Goal: Task Accomplishment & Management: Manage account settings

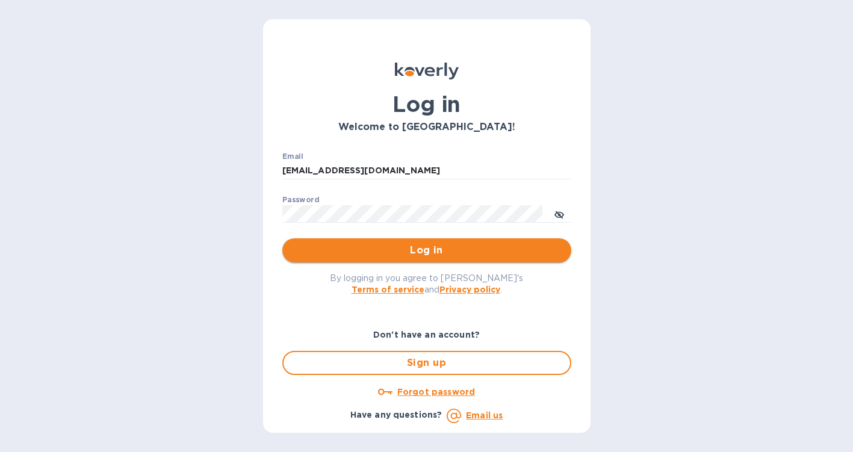
click at [387, 249] on span "Log in" at bounding box center [427, 250] width 270 height 14
type input "[EMAIL_ADDRESS][DOMAIN_NAME]"
click at [396, 249] on span "Log in" at bounding box center [427, 250] width 270 height 14
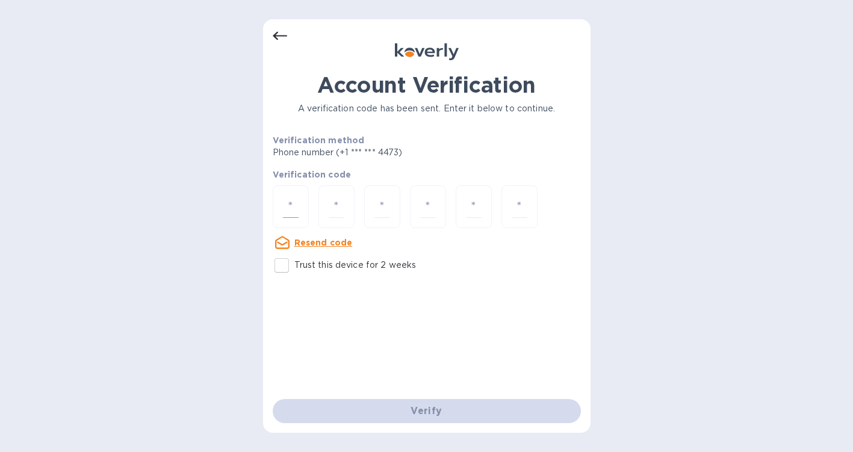
click at [305, 208] on div at bounding box center [291, 206] width 36 height 43
type input "5"
type input "1"
type input "2"
type input "8"
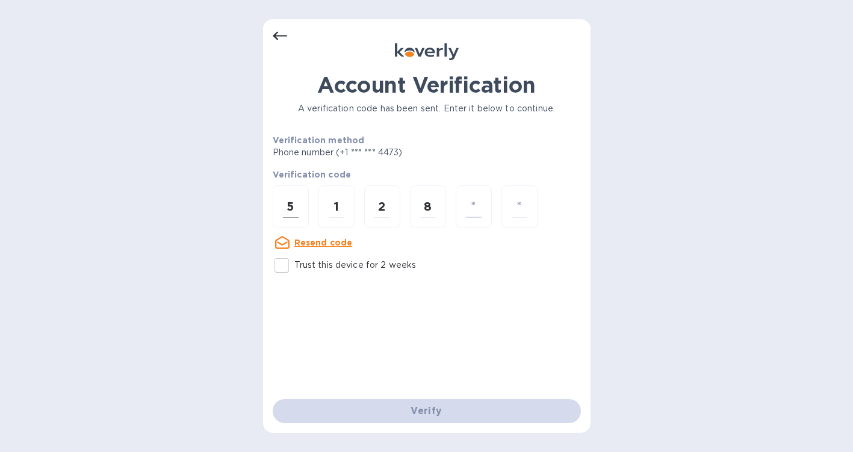
type input "3"
type input "5"
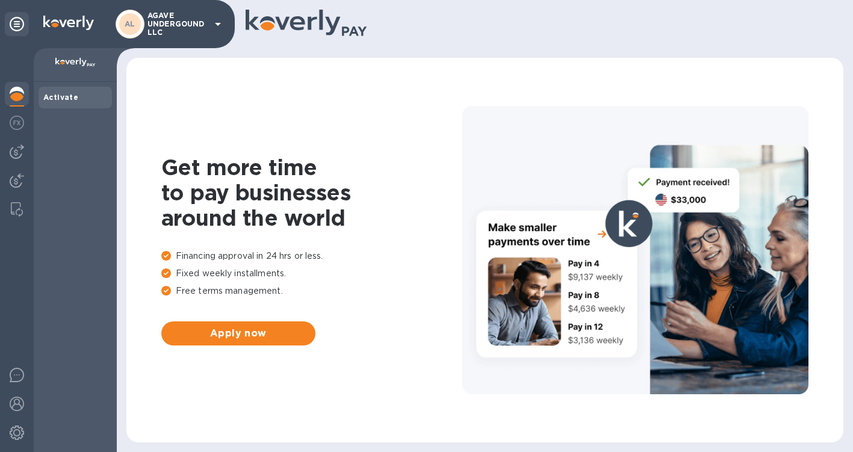
click at [210, 26] on div "AL AGAVE UNDERGOUND LLC" at bounding box center [171, 24] width 110 height 29
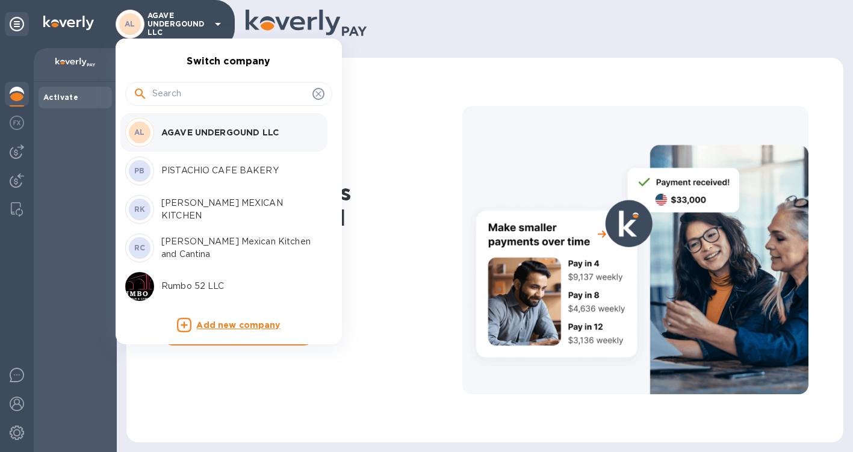
click at [196, 167] on p "PISTACHIO CAFE BAKERY" at bounding box center [237, 170] width 152 height 13
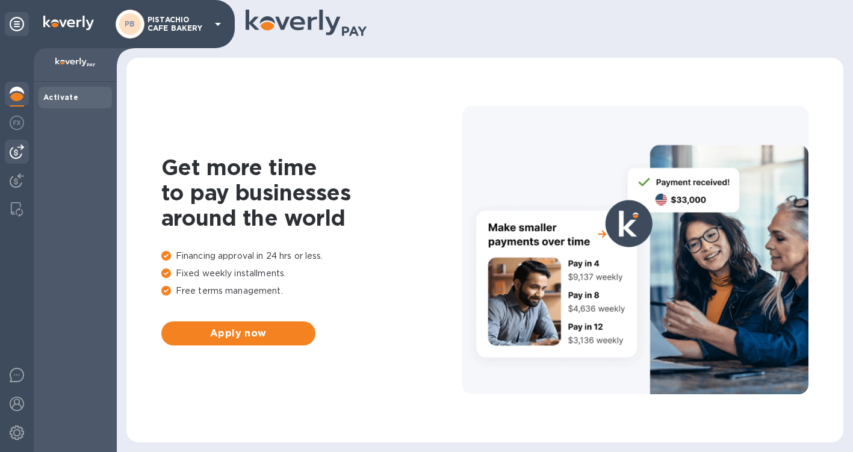
click at [17, 152] on img at bounding box center [17, 151] width 14 height 14
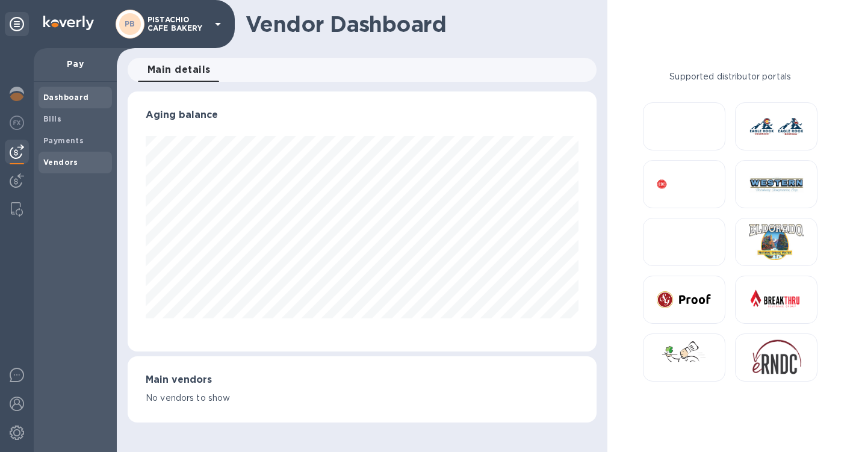
scroll to position [260, 469]
click at [52, 119] on b "Bills" at bounding box center [52, 118] width 18 height 9
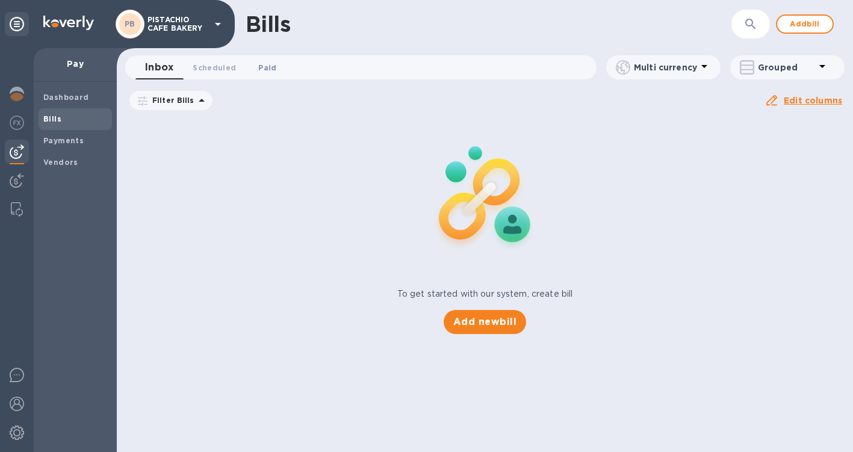
click at [267, 69] on span "Paid 0" at bounding box center [267, 67] width 18 height 13
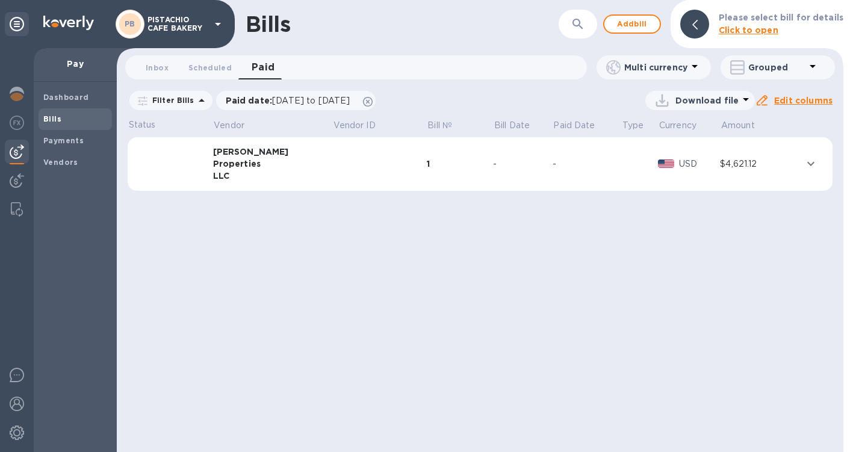
click at [256, 156] on div "Huang" at bounding box center [272, 152] width 119 height 12
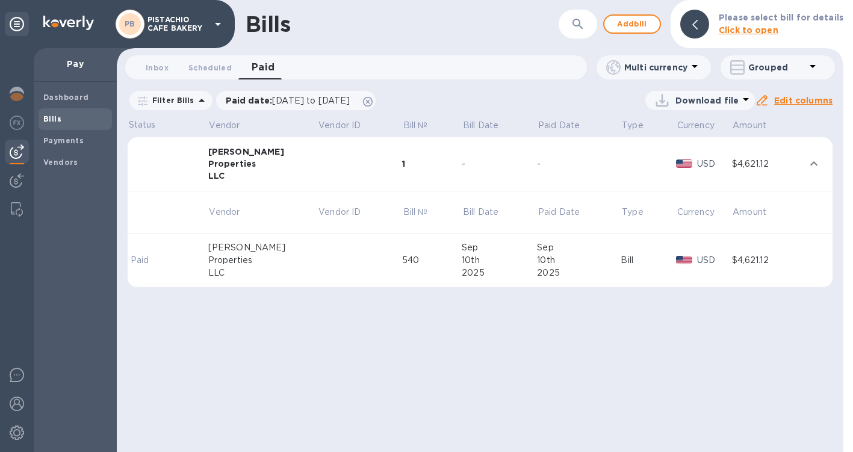
click at [216, 23] on icon at bounding box center [218, 24] width 6 height 3
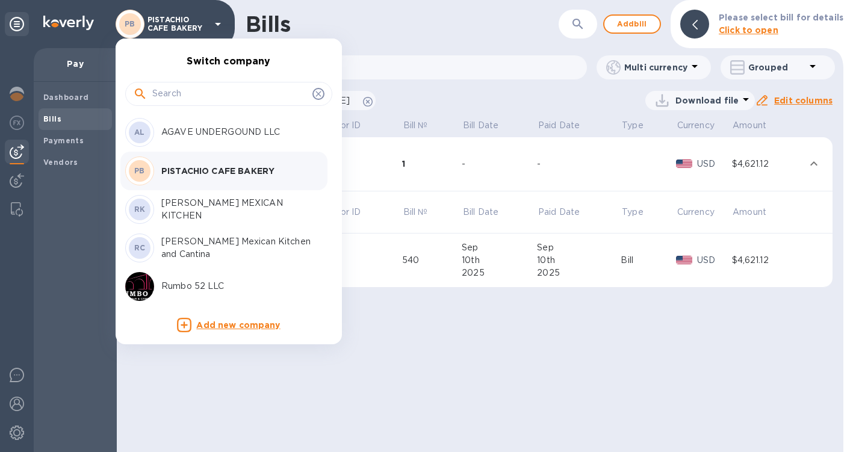
click at [217, 209] on p "ROSA MEXICAN KITCHEN" at bounding box center [237, 209] width 152 height 25
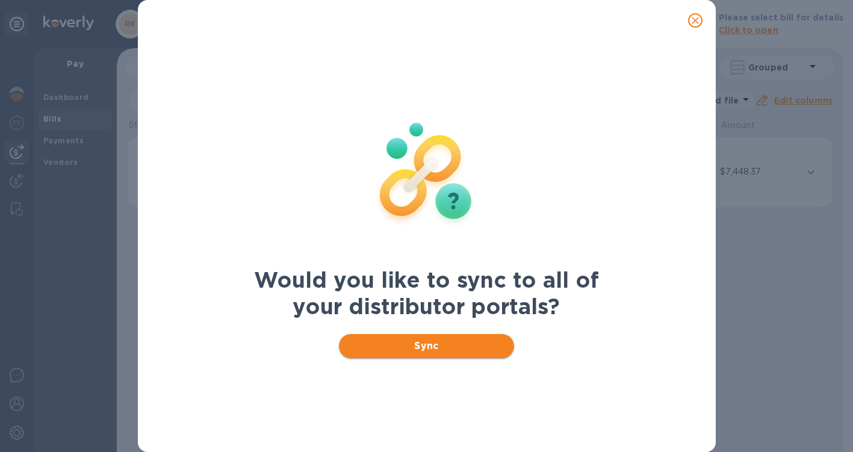
click at [457, 353] on button "Sync" at bounding box center [426, 346] width 175 height 24
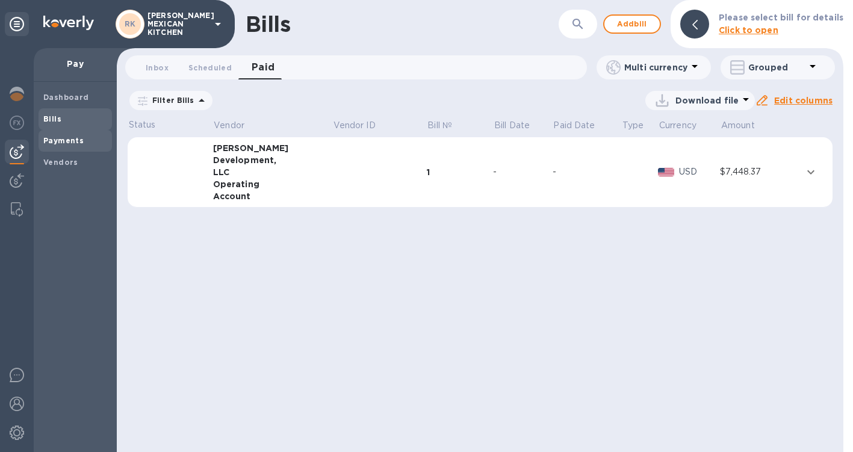
click at [70, 140] on b "Payments" at bounding box center [63, 140] width 40 height 9
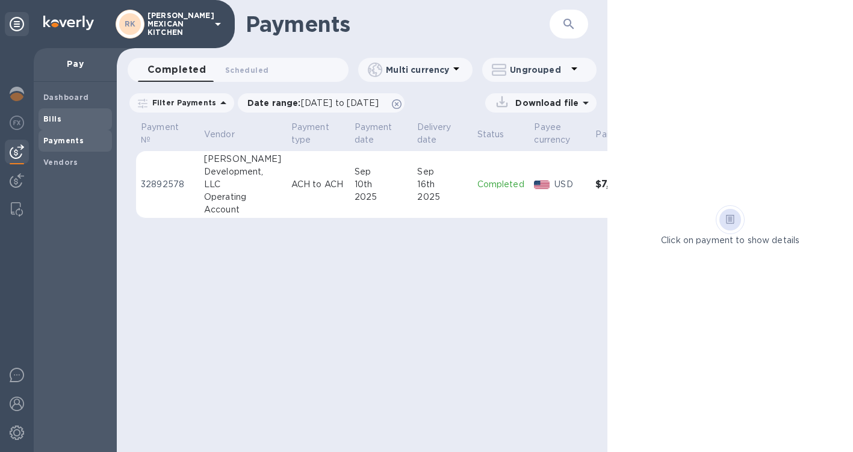
click at [57, 114] on b "Bills" at bounding box center [52, 118] width 18 height 9
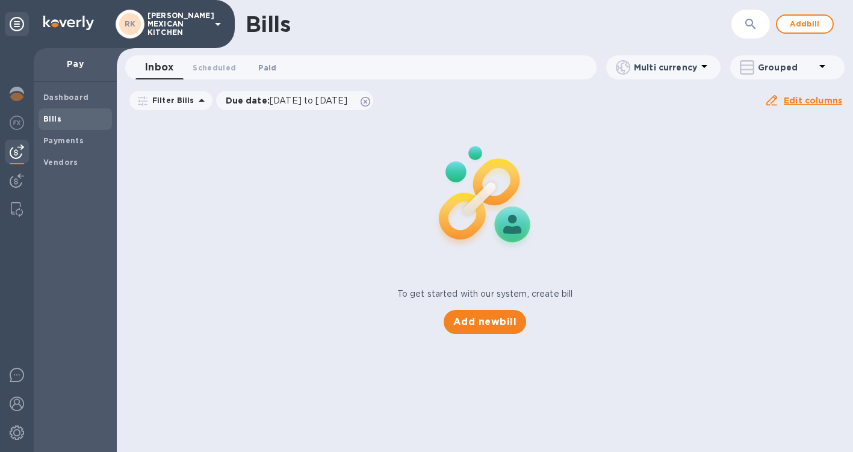
click at [277, 70] on button "Paid 0" at bounding box center [267, 67] width 43 height 24
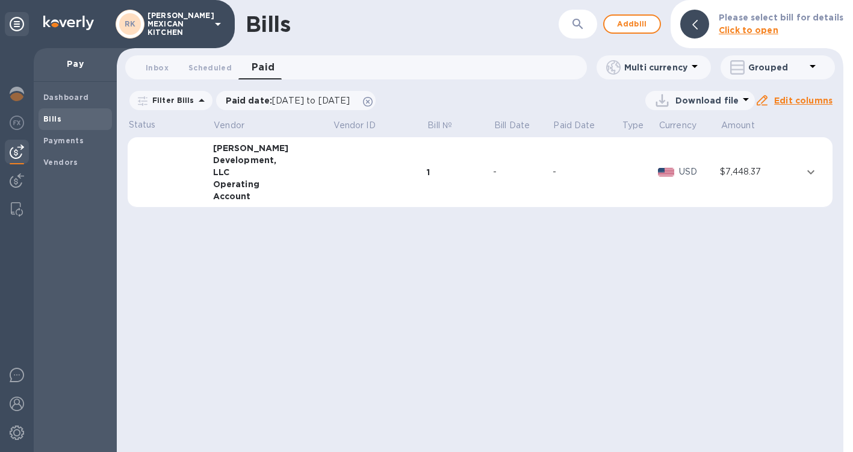
click at [335, 176] on td at bounding box center [379, 172] width 95 height 70
